Goal: Check status: Check status

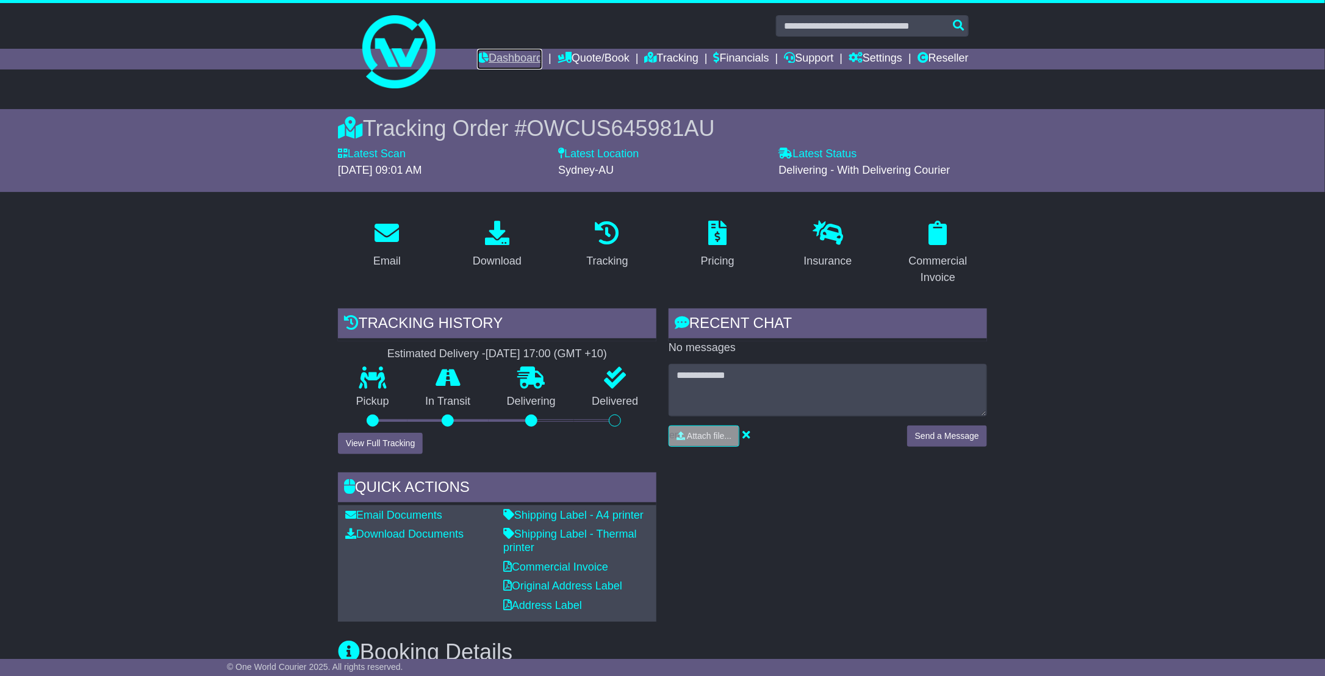
click at [501, 59] on link "Dashboard" at bounding box center [509, 59] width 65 height 21
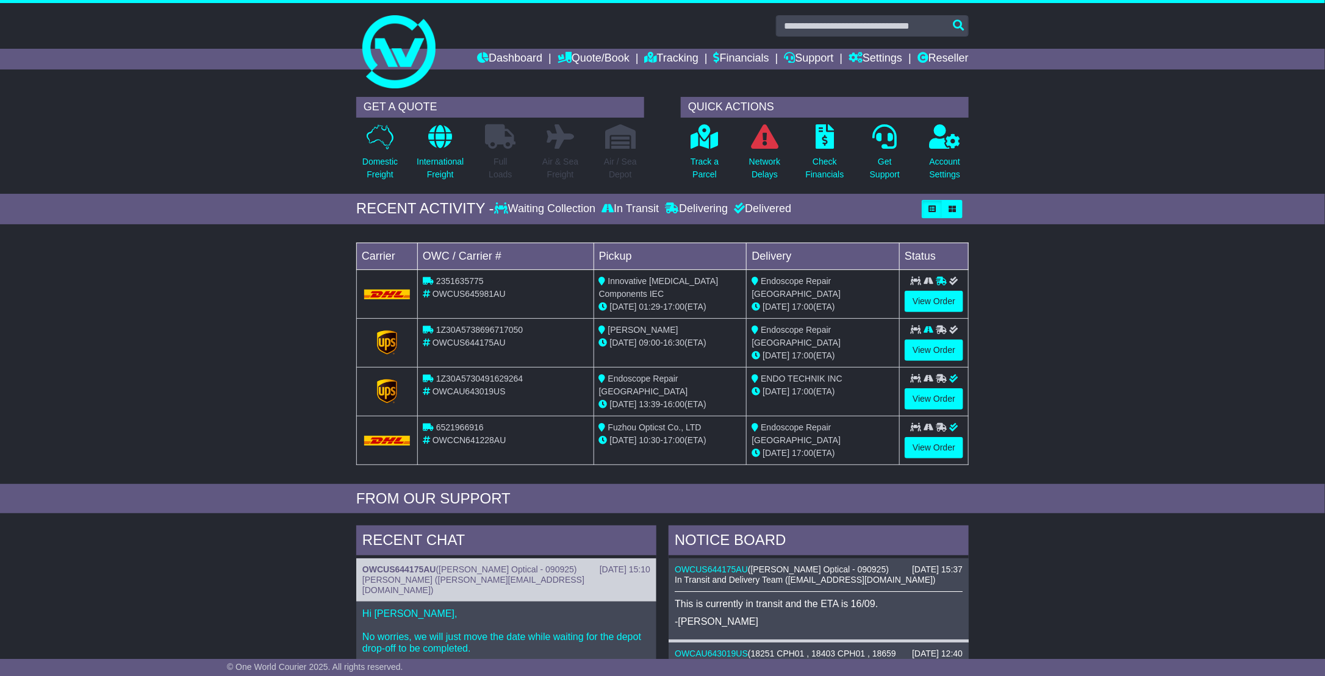
click at [691, 290] on div "Innovative [MEDICAL_DATA] Components IEC" at bounding box center [670, 288] width 143 height 26
click at [933, 299] on link "View Order" at bounding box center [934, 301] width 59 height 21
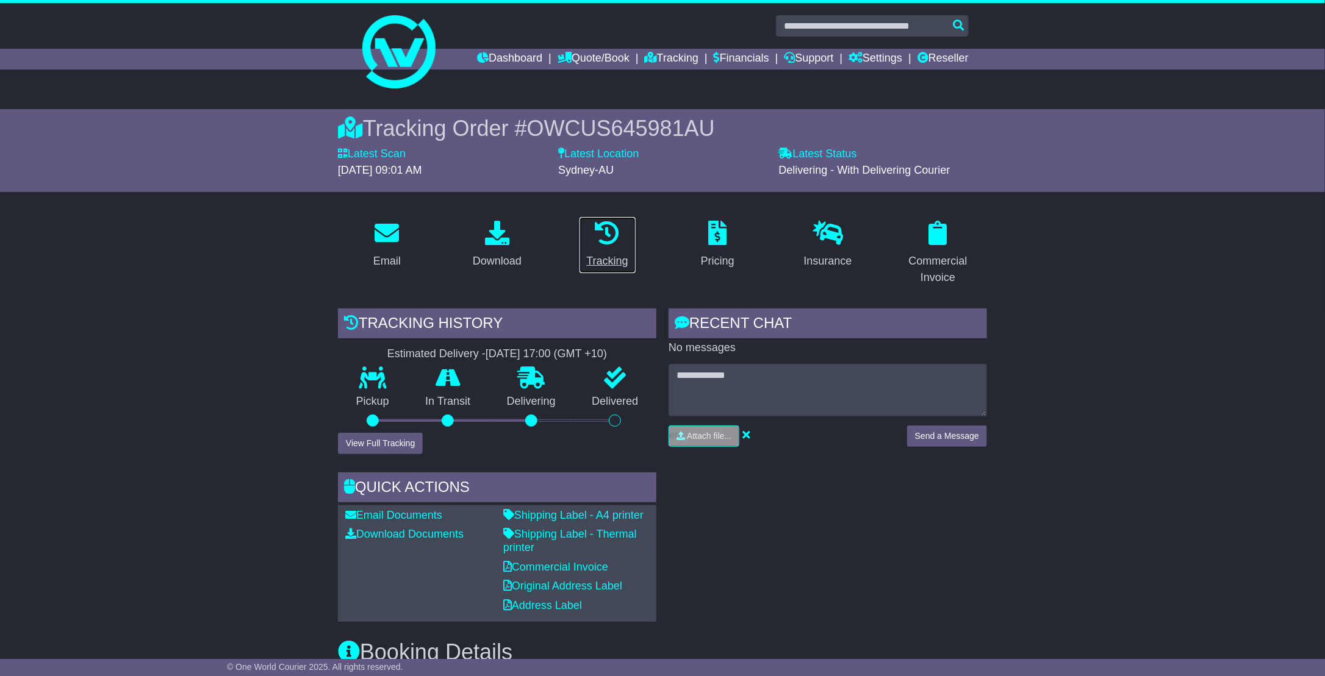
click at [609, 233] on icon at bounding box center [607, 233] width 24 height 24
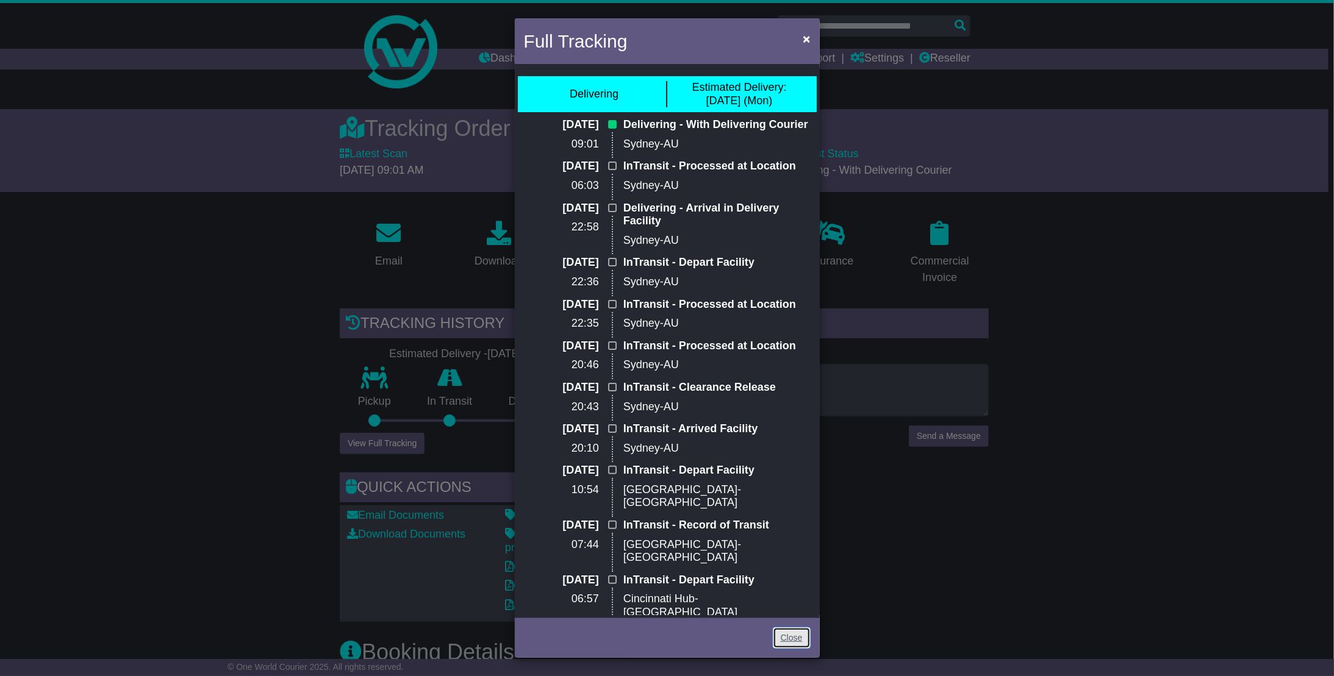
click at [796, 637] on link "Close" at bounding box center [792, 638] width 38 height 21
